Goal: Download file/media

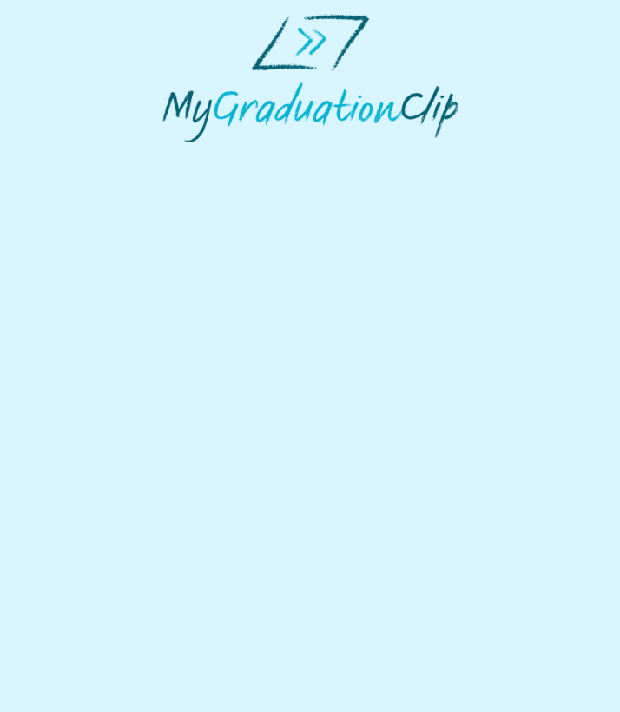
select select "**********"
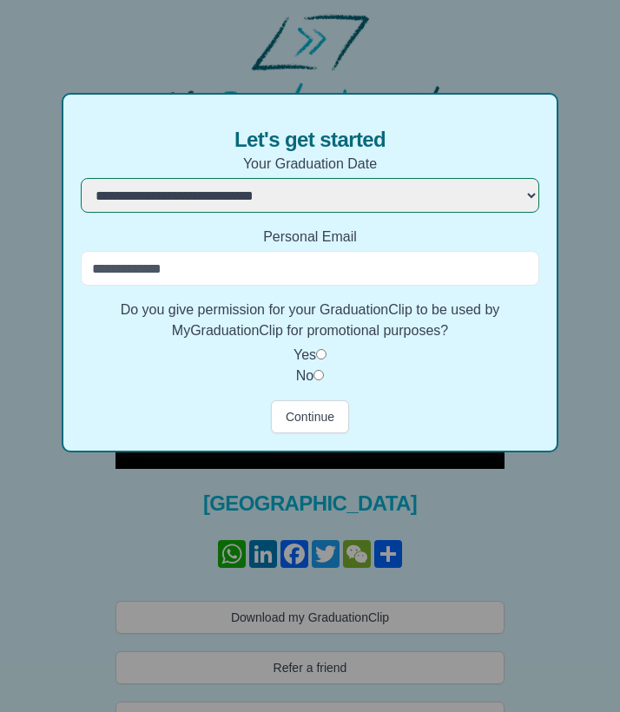
click at [223, 276] on input "Personal Email" at bounding box center [310, 268] width 458 height 35
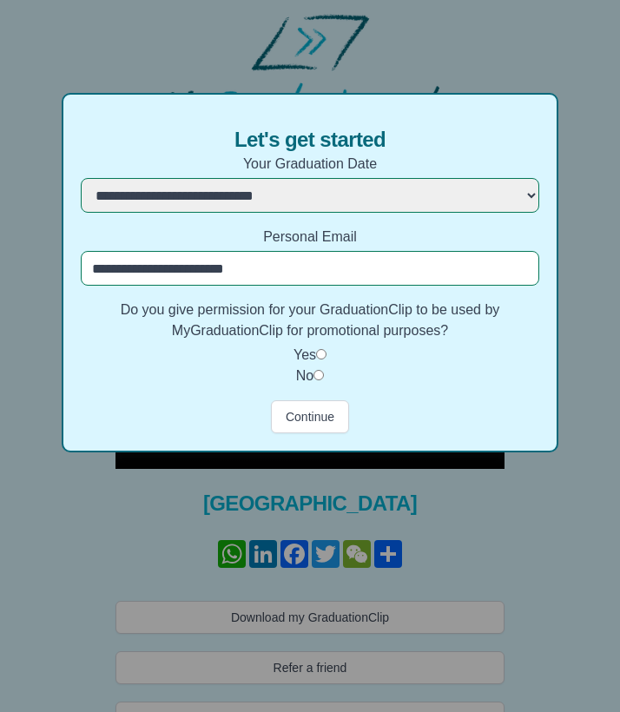
type input "**********"
click at [301, 424] on button "Continue" at bounding box center [310, 417] width 78 height 33
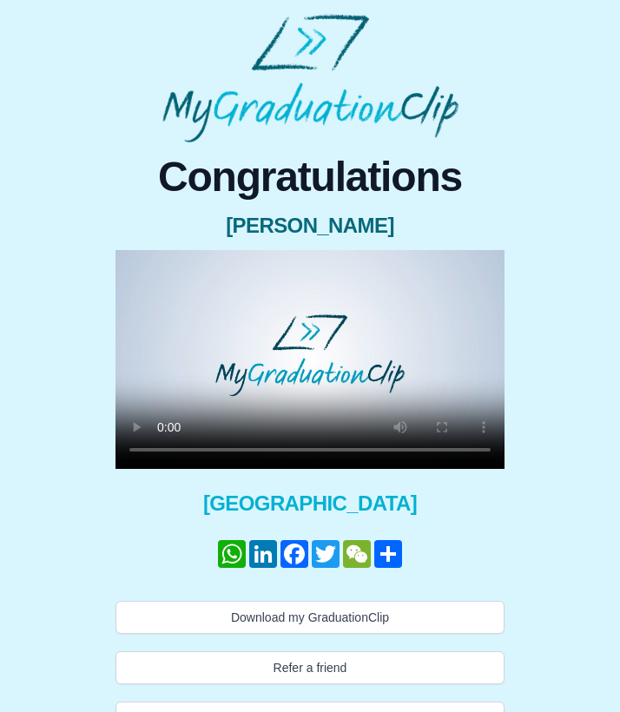
click at [314, 361] on video at bounding box center [310, 359] width 389 height 219
click at [134, 266] on video at bounding box center [310, 359] width 389 height 219
click at [130, 268] on video at bounding box center [310, 359] width 389 height 219
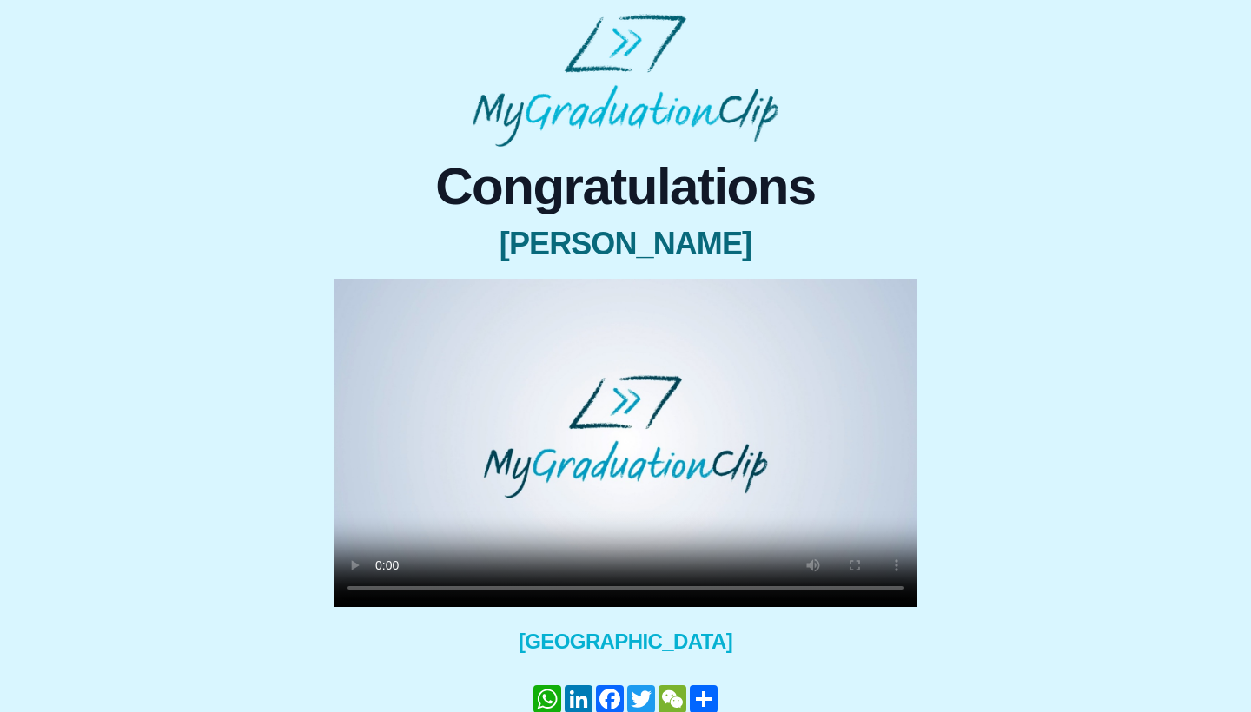
click at [569, 587] on video at bounding box center [626, 443] width 584 height 328
click at [620, 590] on video at bounding box center [626, 443] width 584 height 328
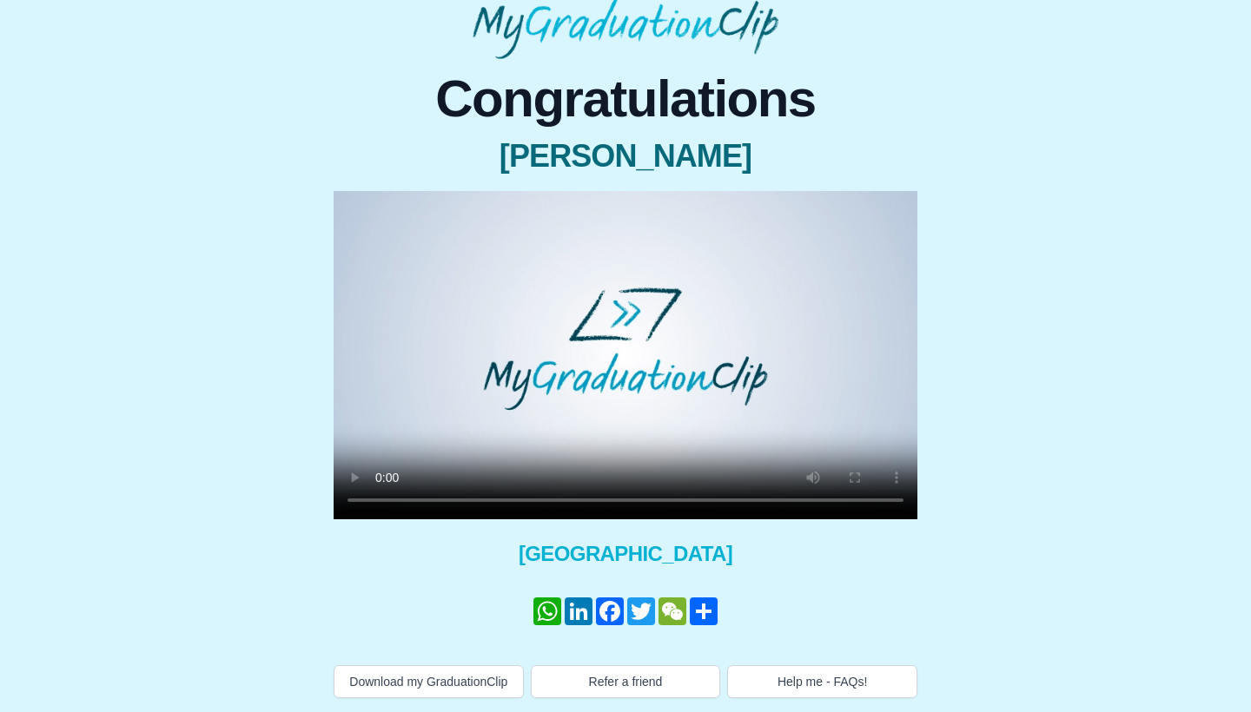
scroll to position [105, 0]
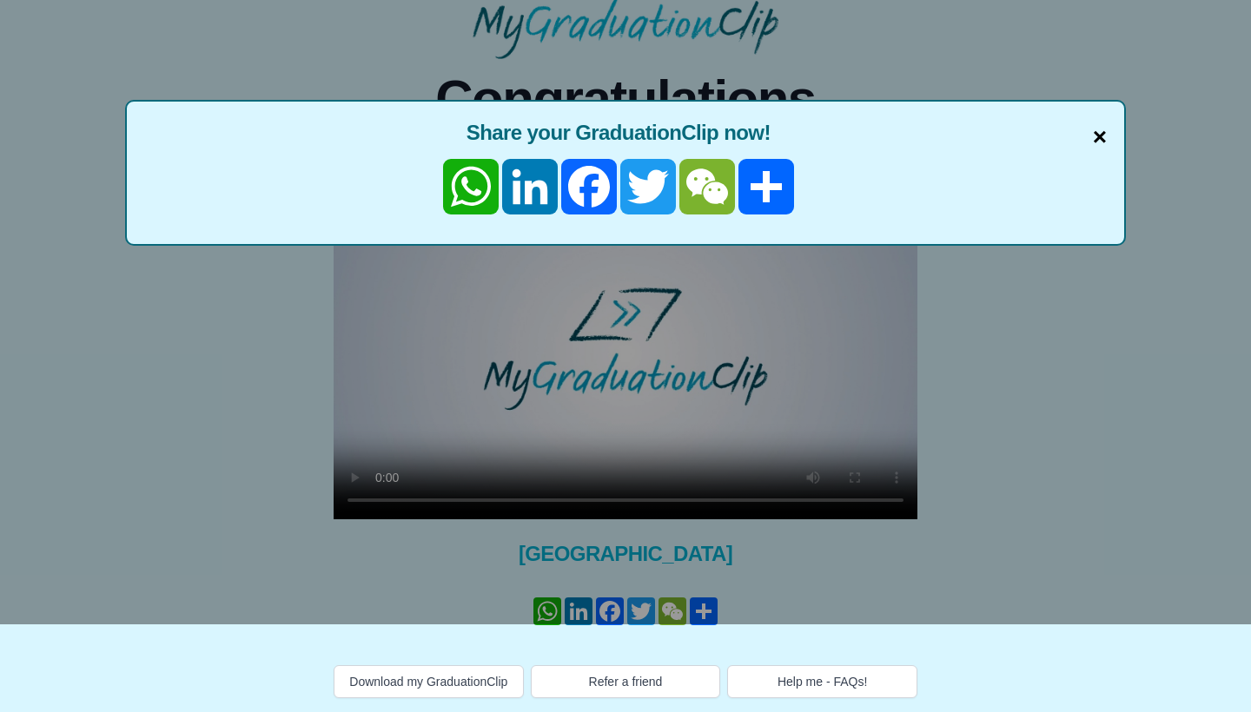
click at [620, 119] on span "×" at bounding box center [1100, 137] width 14 height 36
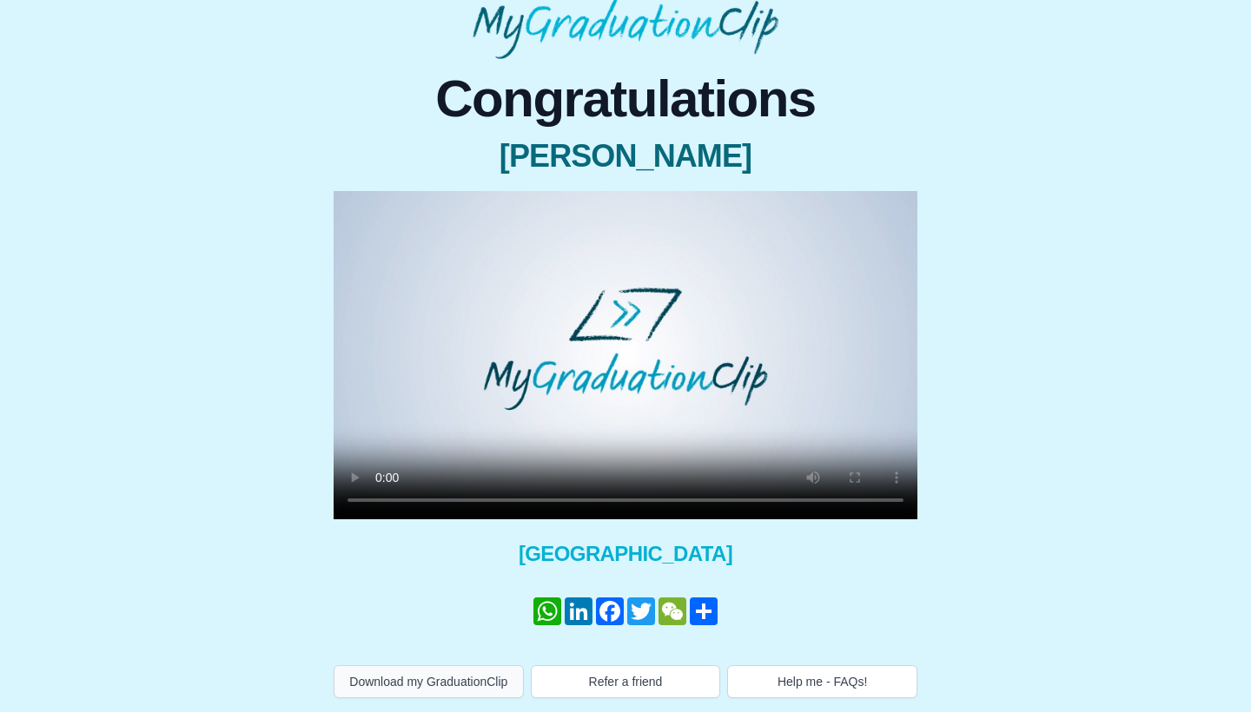
click at [462, 666] on button "Download my GraduationClip" at bounding box center [429, 682] width 190 height 33
click at [620, 103] on span "Congratulations" at bounding box center [626, 99] width 584 height 52
